Goal: Information Seeking & Learning: Find specific fact

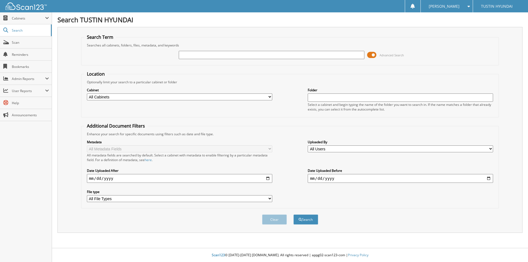
click at [192, 52] on input "text" at bounding box center [271, 55] width 185 height 8
type input "209571"
click at [293, 214] on button "Search" at bounding box center [305, 219] width 25 height 10
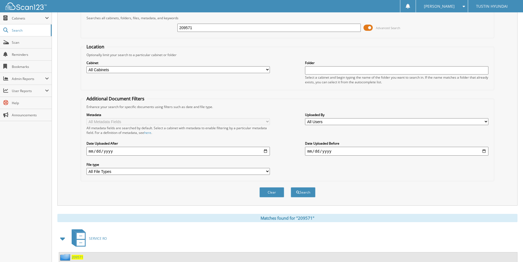
scroll to position [79, 0]
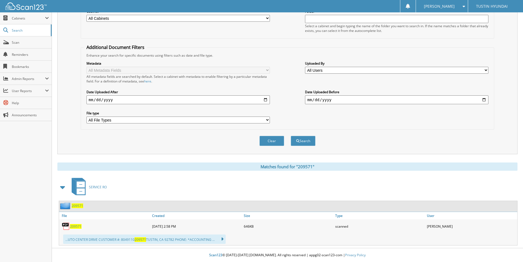
click at [79, 227] on span "209571" at bounding box center [76, 226] width 12 height 5
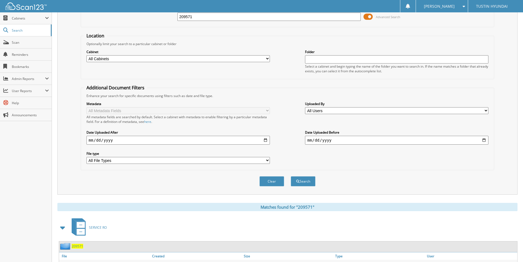
scroll to position [0, 0]
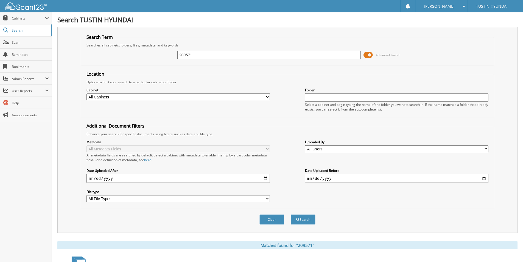
click at [209, 55] on input "209571" at bounding box center [270, 55] width 184 height 8
click at [209, 55] on input "2071622" at bounding box center [270, 55] width 184 height 8
type input "207162"
click at [291, 214] on button "Search" at bounding box center [303, 219] width 25 height 10
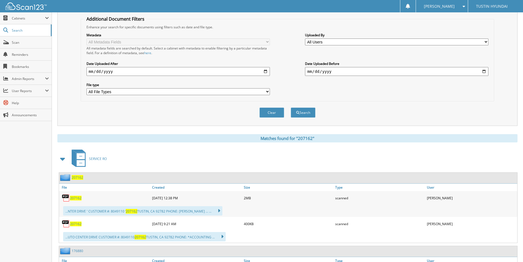
scroll to position [110, 0]
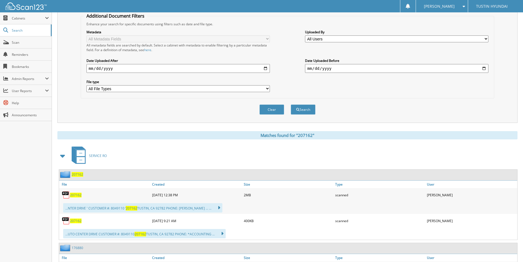
click at [75, 196] on span "207162" at bounding box center [76, 195] width 12 height 5
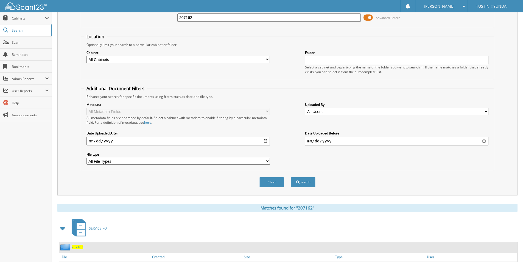
scroll to position [0, 0]
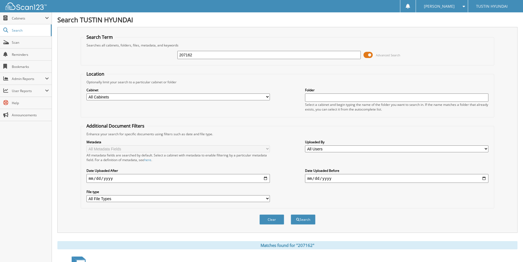
drag, startPoint x: 182, startPoint y: 56, endPoint x: 171, endPoint y: 56, distance: 10.4
click at [171, 56] on div "207162 Advanced Search" at bounding box center [288, 55] width 408 height 15
type input "196535"
click at [291, 214] on button "Search" at bounding box center [303, 219] width 25 height 10
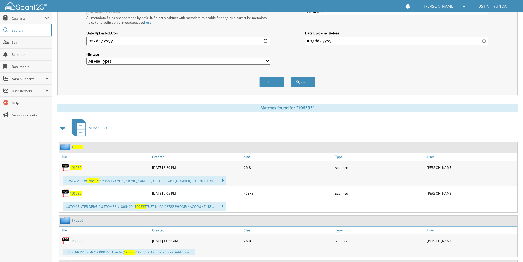
click at [76, 169] on span "196535" at bounding box center [76, 167] width 12 height 5
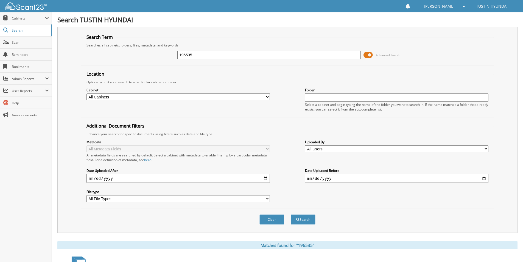
click at [203, 57] on input "196535" at bounding box center [270, 55] width 184 height 8
type input "187540"
click at [291, 214] on button "Search" at bounding box center [303, 219] width 25 height 10
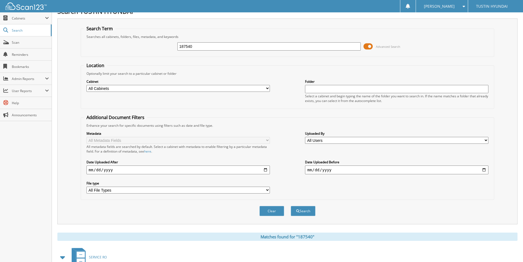
scroll to position [110, 0]
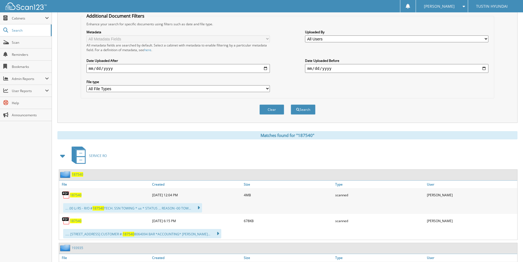
click at [79, 197] on span "187540" at bounding box center [76, 195] width 12 height 5
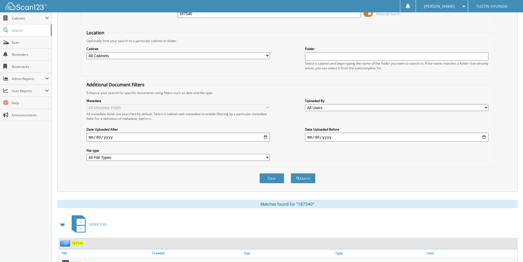
scroll to position [0, 0]
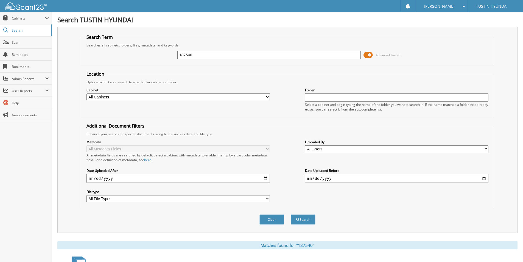
click at [209, 56] on input "187540" at bounding box center [270, 55] width 184 height 8
type input "182669"
click at [291, 214] on button "Search" at bounding box center [303, 219] width 25 height 10
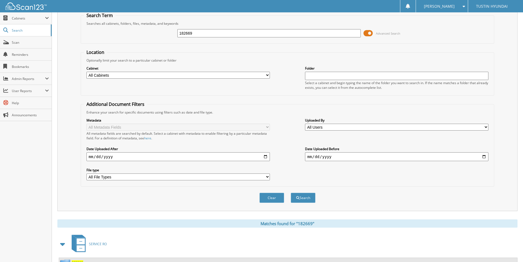
scroll to position [82, 0]
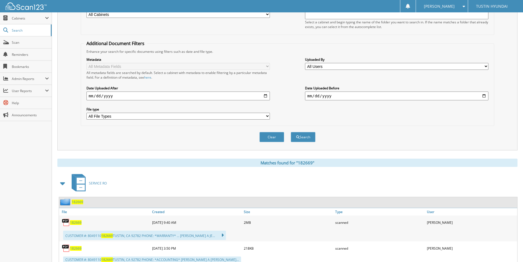
click at [79, 224] on span "182669" at bounding box center [76, 222] width 12 height 5
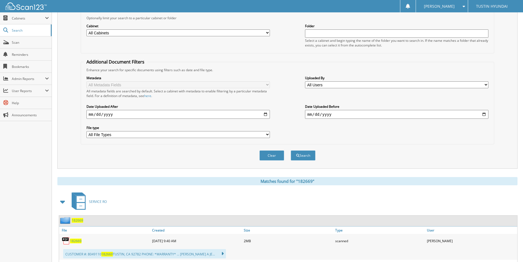
scroll to position [0, 0]
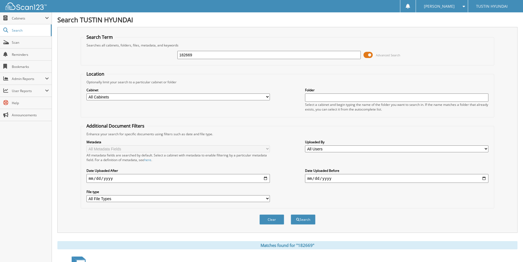
click at [201, 56] on input "182669" at bounding box center [270, 55] width 184 height 8
type input "182184"
click at [291, 214] on button "Search" at bounding box center [303, 219] width 25 height 10
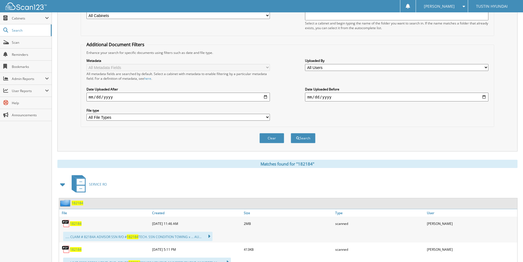
scroll to position [82, 0]
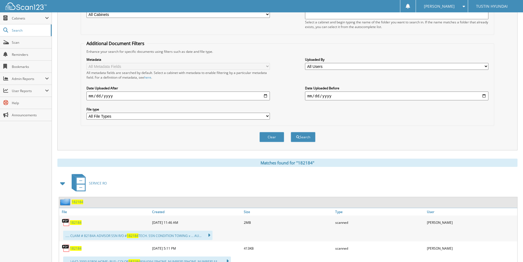
click at [79, 223] on span "182184" at bounding box center [76, 222] width 12 height 5
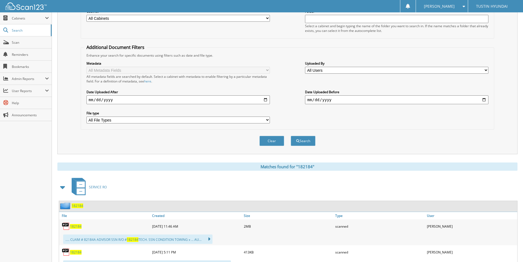
scroll to position [0, 0]
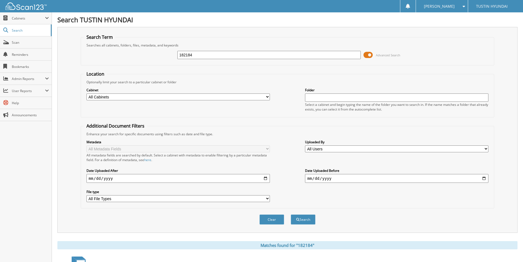
drag, startPoint x: 209, startPoint y: 53, endPoint x: 160, endPoint y: 58, distance: 49.9
click at [160, 58] on div "182184 Advanced Search" at bounding box center [288, 55] width 408 height 15
type input "169972"
click at [291, 214] on button "Search" at bounding box center [303, 219] width 25 height 10
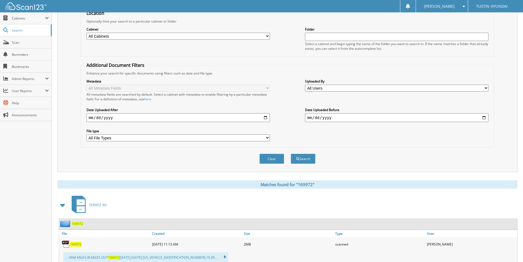
scroll to position [137, 0]
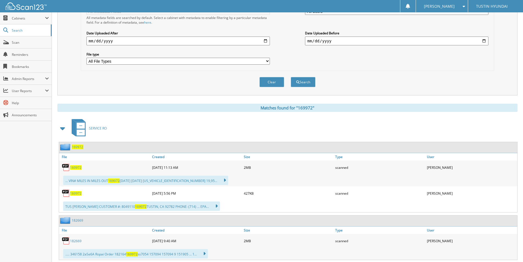
click at [77, 169] on span "169972" at bounding box center [76, 167] width 12 height 5
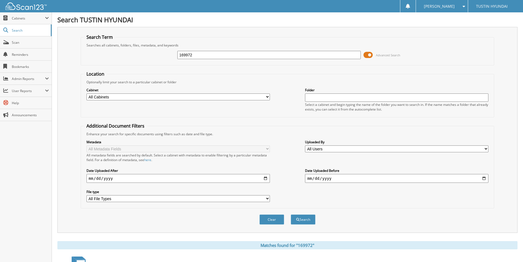
drag, startPoint x: 198, startPoint y: 55, endPoint x: 165, endPoint y: 56, distance: 33.0
click at [165, 56] on div "169972 Advanced Search" at bounding box center [288, 55] width 408 height 15
type input "157094"
click at [291, 214] on button "Search" at bounding box center [303, 219] width 25 height 10
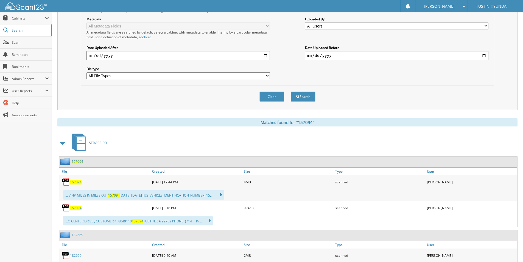
scroll to position [165, 0]
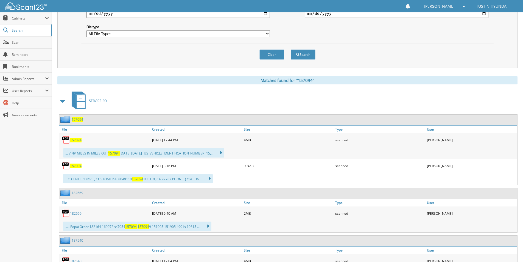
click at [79, 140] on span "157094" at bounding box center [76, 140] width 12 height 5
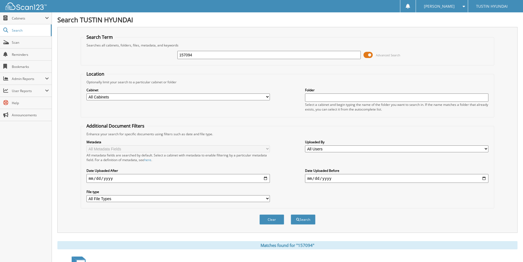
drag, startPoint x: 207, startPoint y: 56, endPoint x: 160, endPoint y: 56, distance: 47.3
click at [160, 56] on div "157094 Advanced Search" at bounding box center [288, 55] width 408 height 15
type input "152060"
click at [291, 214] on button "Search" at bounding box center [303, 219] width 25 height 10
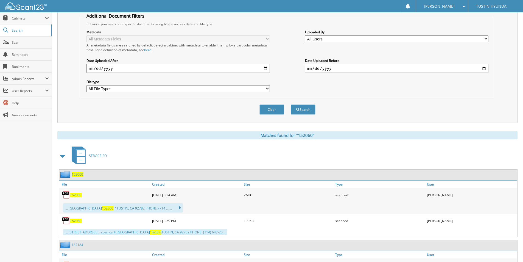
click at [77, 195] on span "152060" at bounding box center [76, 195] width 12 height 5
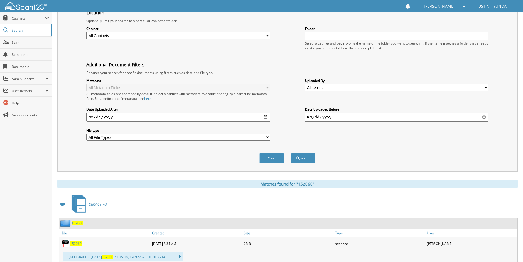
scroll to position [27, 0]
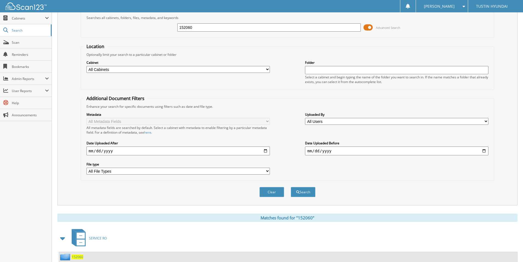
drag, startPoint x: 208, startPoint y: 28, endPoint x: 154, endPoint y: 29, distance: 53.9
click at [154, 29] on div "152060 Advanced Search" at bounding box center [288, 27] width 408 height 15
type input "151909"
click at [291, 187] on button "Search" at bounding box center [303, 192] width 25 height 10
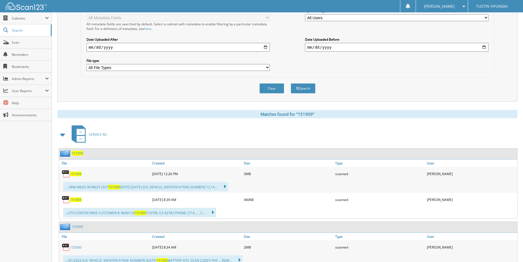
scroll to position [137, 0]
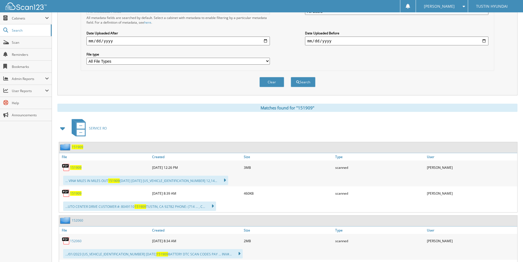
click at [75, 168] on span "151909" at bounding box center [76, 167] width 12 height 5
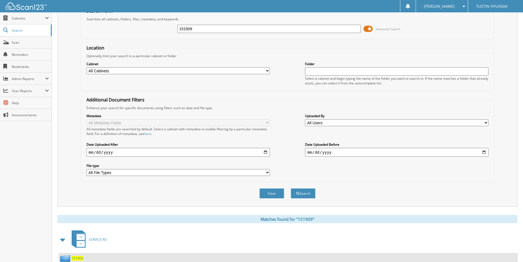
scroll to position [0, 0]
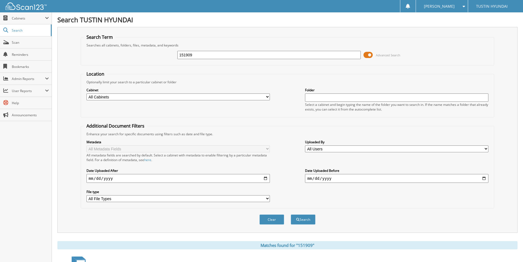
click at [202, 54] on input "151909" at bounding box center [270, 55] width 184 height 8
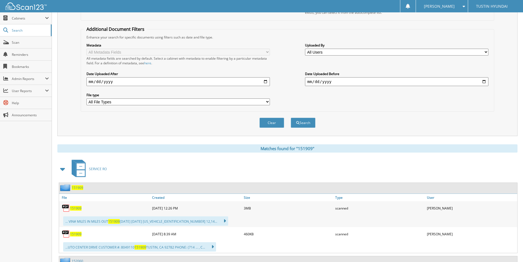
scroll to position [110, 0]
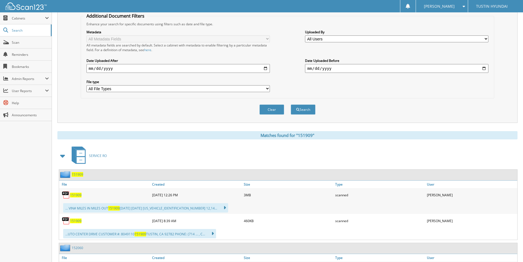
click at [74, 196] on span "151909" at bounding box center [76, 195] width 12 height 5
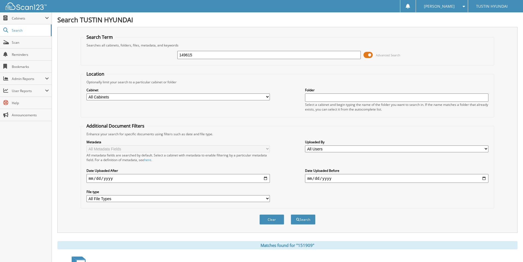
type input "149615"
click at [291, 214] on button "Search" at bounding box center [303, 219] width 25 height 10
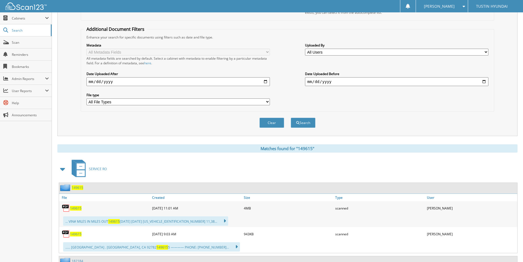
scroll to position [137, 0]
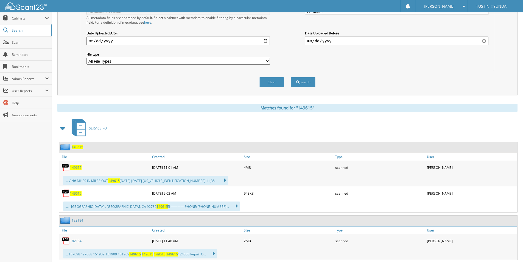
click at [74, 166] on span "149615" at bounding box center [76, 167] width 12 height 5
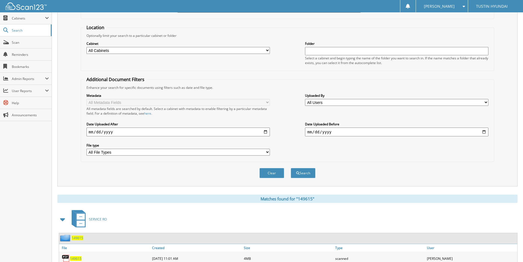
scroll to position [0, 0]
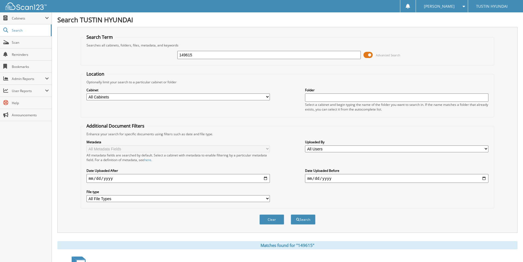
drag, startPoint x: 205, startPoint y: 56, endPoint x: 171, endPoint y: 55, distance: 34.1
click at [171, 55] on div "149615 Advanced Search" at bounding box center [288, 55] width 408 height 15
type input "135864"
click at [291, 214] on button "Search" at bounding box center [303, 219] width 25 height 10
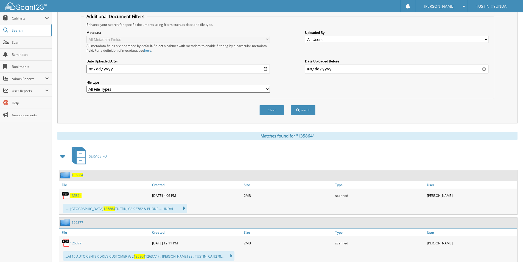
scroll to position [110, 0]
click at [76, 194] on span "135864" at bounding box center [76, 195] width 12 height 5
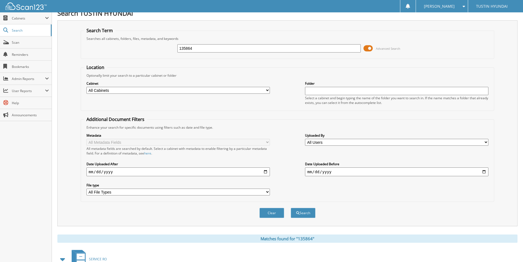
scroll to position [0, 0]
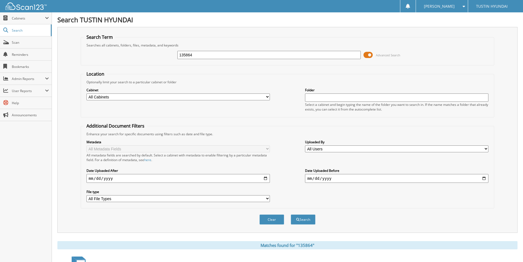
drag, startPoint x: 207, startPoint y: 56, endPoint x: 168, endPoint y: 55, distance: 38.7
click at [168, 55] on div "135864 Advanced Search" at bounding box center [288, 55] width 408 height 15
type input "124586"
click at [291, 214] on button "Search" at bounding box center [303, 219] width 25 height 10
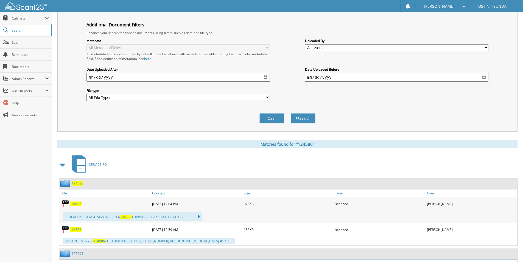
scroll to position [110, 0]
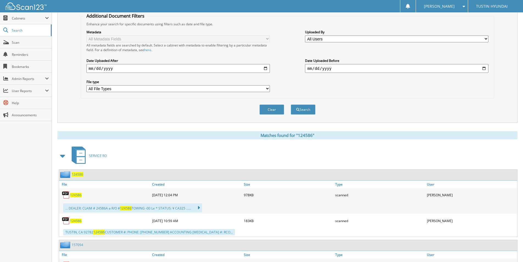
click at [73, 195] on span "124586" at bounding box center [76, 195] width 12 height 5
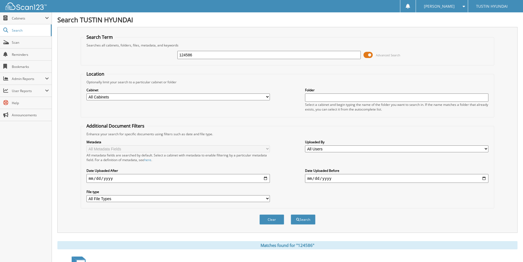
drag, startPoint x: 196, startPoint y: 54, endPoint x: 160, endPoint y: 54, distance: 36.0
click at [160, 54] on div "124586 Advanced Search" at bounding box center [288, 55] width 408 height 15
type input "203462"
click at [291, 214] on button "Search" at bounding box center [303, 219] width 25 height 10
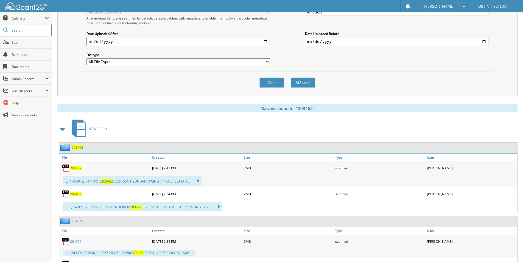
scroll to position [137, 0]
click at [77, 169] on span "203462" at bounding box center [76, 167] width 12 height 5
